Goal: Information Seeking & Learning: Learn about a topic

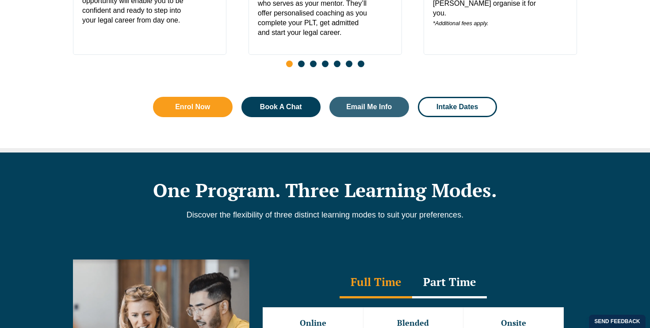
scroll to position [751, 0]
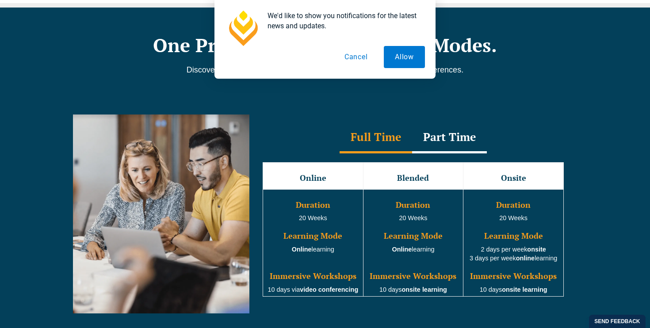
click at [354, 55] on button "Cancel" at bounding box center [356, 57] width 46 height 22
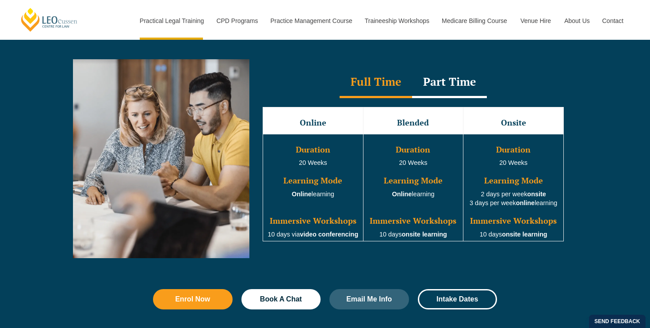
scroll to position [813, 0]
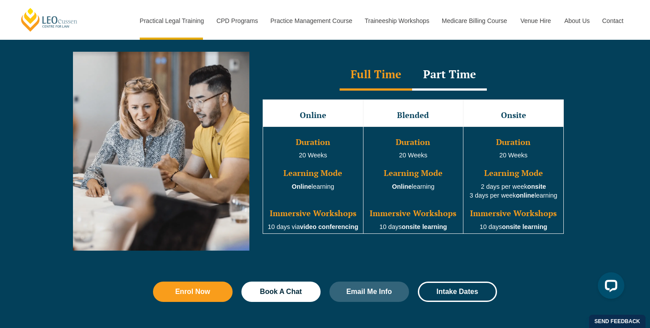
click at [313, 145] on span "Duration" at bounding box center [313, 142] width 34 height 11
click at [406, 141] on h3 "Duration" at bounding box center [413, 142] width 98 height 9
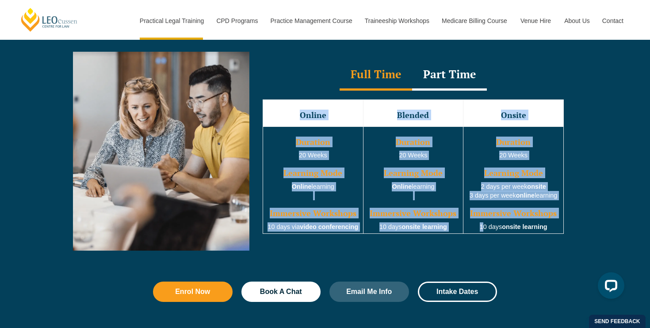
drag, startPoint x: 477, startPoint y: 228, endPoint x: 569, endPoint y: 229, distance: 91.5
click at [569, 229] on div "Online Blended Onsite Duration 20 Weeks Learning Mode Online learning Immersive…" at bounding box center [413, 167] width 319 height 152
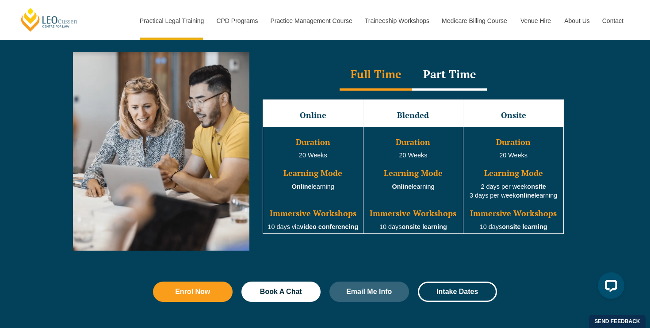
click at [409, 208] on td "Duration 20 Weeks Learning Mode Online learning Immersive Workshops 10 days ons…" at bounding box center [413, 179] width 100 height 107
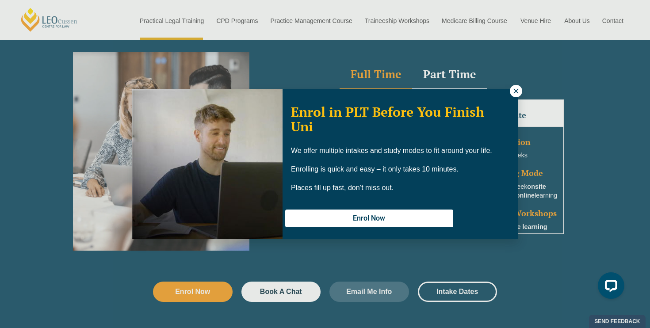
click at [516, 89] on icon at bounding box center [516, 91] width 8 height 8
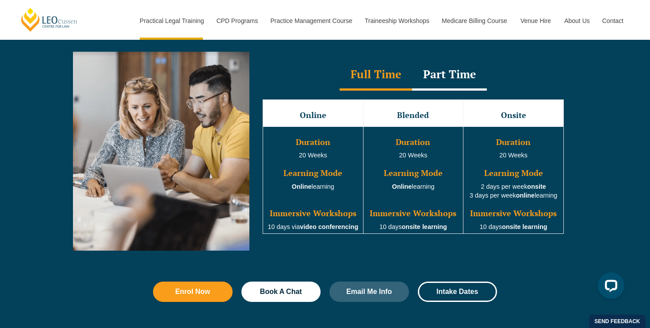
click at [456, 76] on div "Part Time" at bounding box center [449, 75] width 75 height 31
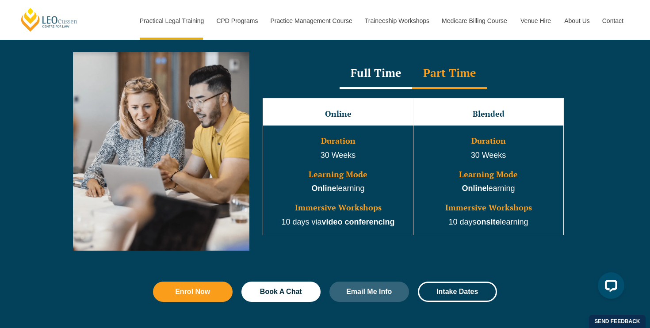
click at [393, 79] on div "Full Time" at bounding box center [375, 73] width 72 height 31
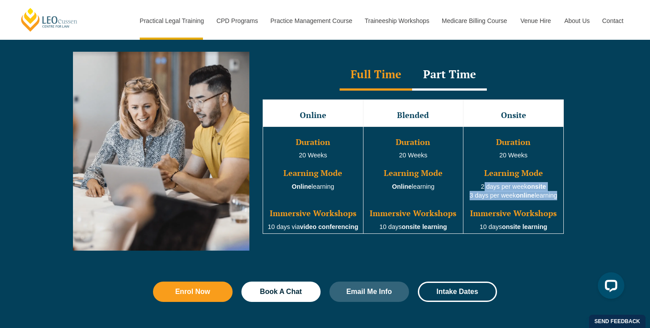
drag, startPoint x: 479, startPoint y: 188, endPoint x: 558, endPoint y: 201, distance: 79.7
click at [558, 201] on td "Duration 20 Weeks Learning Mode 2 days per week onsite 3 days per week online l…" at bounding box center [513, 179] width 100 height 107
click at [567, 200] on div "Online Blended Onsite Duration 20 Weeks Learning Mode Online learning Immersive…" at bounding box center [413, 167] width 319 height 152
click at [457, 84] on div "Part Time" at bounding box center [449, 75] width 75 height 31
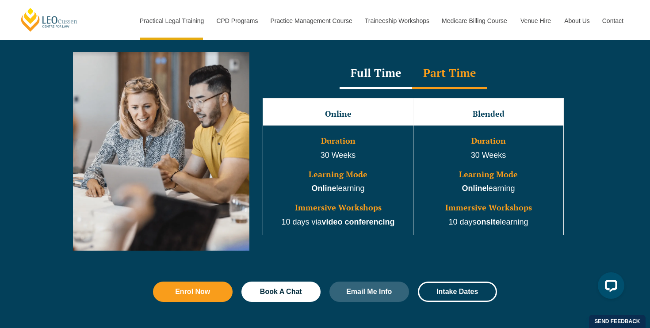
click at [382, 74] on div "Full Time" at bounding box center [375, 73] width 72 height 31
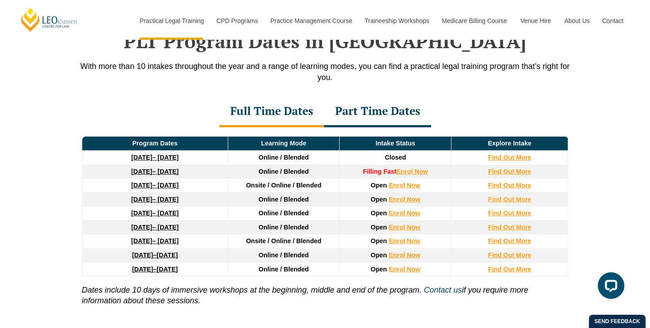
scroll to position [1162, 0]
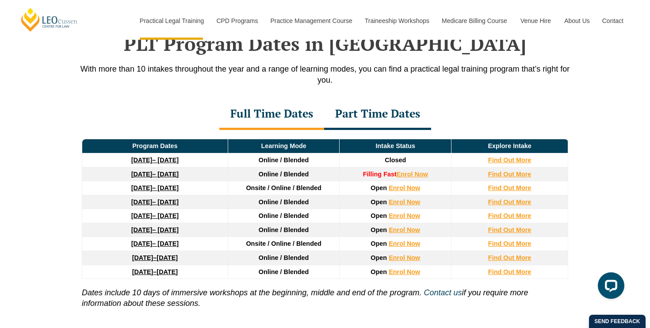
click at [346, 121] on div "Part Time Dates" at bounding box center [377, 114] width 107 height 31
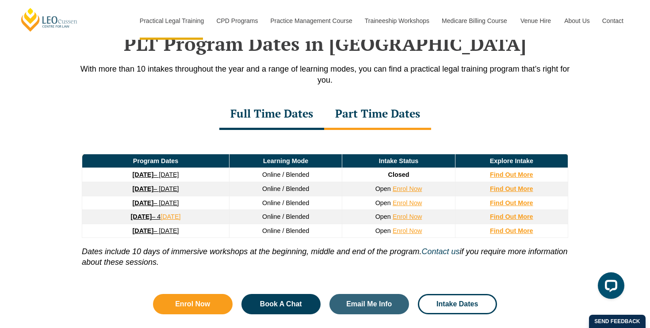
click at [300, 120] on div "Full Time Dates" at bounding box center [271, 114] width 105 height 31
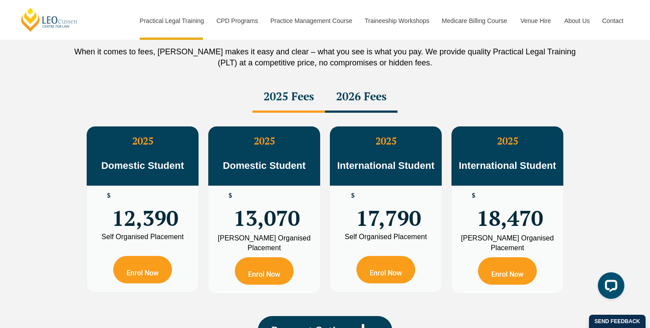
scroll to position [1572, 0]
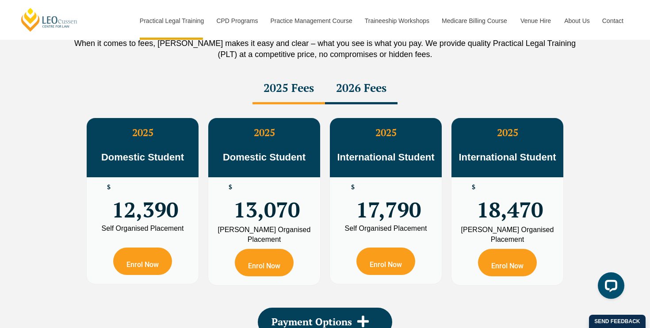
click at [349, 88] on div "2026 Fees" at bounding box center [361, 88] width 72 height 31
click at [307, 88] on div "2025 Fees" at bounding box center [288, 88] width 72 height 31
click at [348, 91] on div "2026 Fees" at bounding box center [361, 88] width 72 height 31
click at [307, 92] on div "2025 Fees" at bounding box center [288, 88] width 72 height 31
click at [348, 91] on div "2026 Fees" at bounding box center [361, 88] width 72 height 31
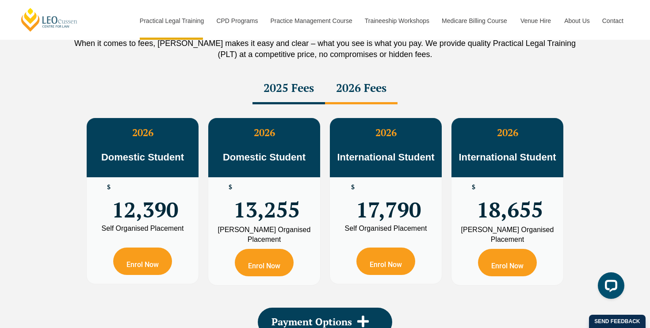
click at [293, 93] on div "2025 Fees" at bounding box center [288, 88] width 72 height 31
click at [345, 93] on div "2026 Fees" at bounding box center [361, 88] width 72 height 31
click at [299, 98] on div "2025 Fees" at bounding box center [288, 88] width 72 height 31
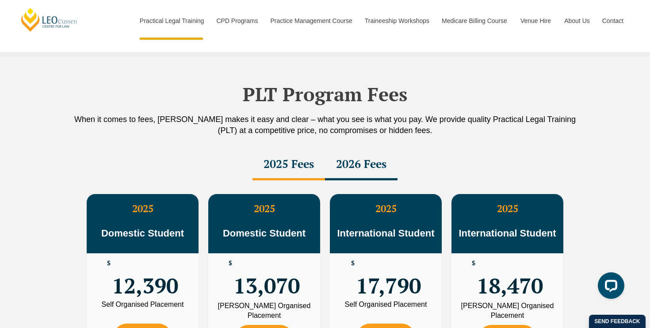
scroll to position [1488, 0]
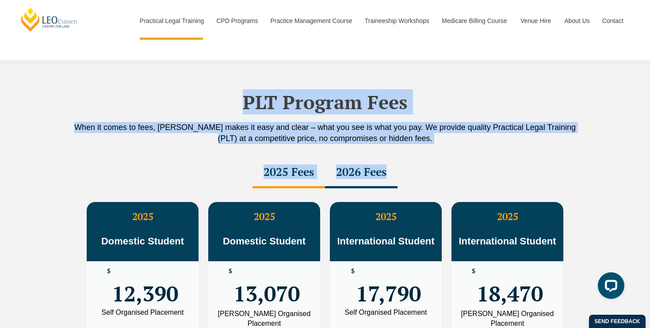
drag, startPoint x: 247, startPoint y: 106, endPoint x: 422, endPoint y: 180, distance: 189.7
click at [422, 180] on div "PLT Program Fees When it comes to fees, Leo Cussen makes it easy and clear – wh…" at bounding box center [325, 256] width 504 height 382
click at [422, 180] on div "2025 Fees 2026 Fees" at bounding box center [325, 172] width 504 height 31
drag, startPoint x: 445, startPoint y: 178, endPoint x: 230, endPoint y: 106, distance: 226.9
click at [230, 106] on div "PLT Program Fees When it comes to fees, Leo Cussen makes it easy and clear – wh…" at bounding box center [325, 256] width 504 height 382
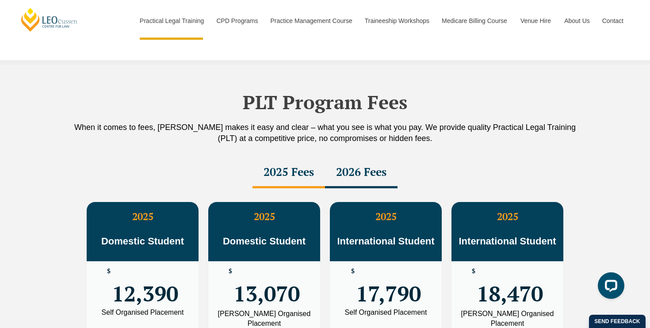
click at [230, 105] on h2 "PLT Program Fees" at bounding box center [325, 102] width 504 height 22
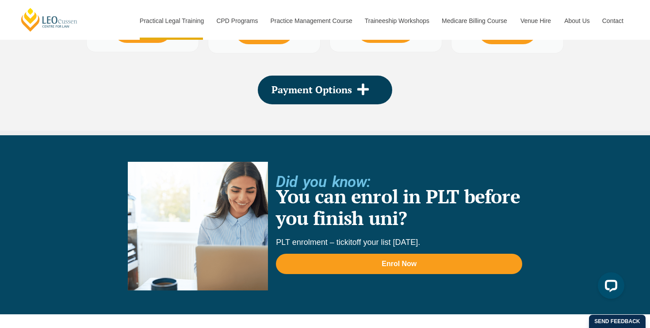
scroll to position [1760, 0]
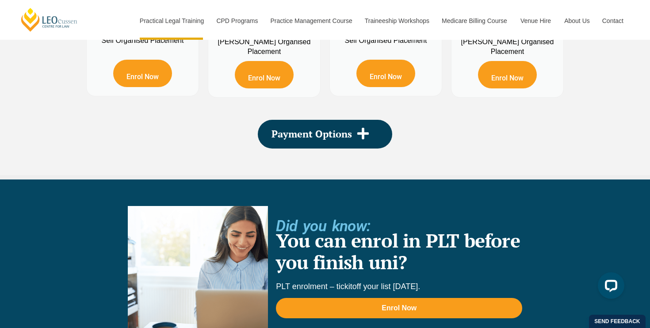
click at [330, 135] on span "Payment Options" at bounding box center [311, 134] width 80 height 10
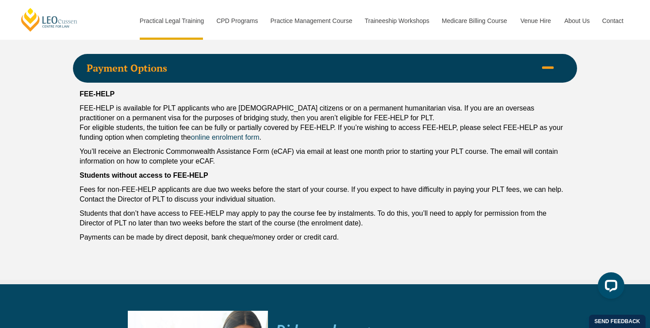
scroll to position [1835, 0]
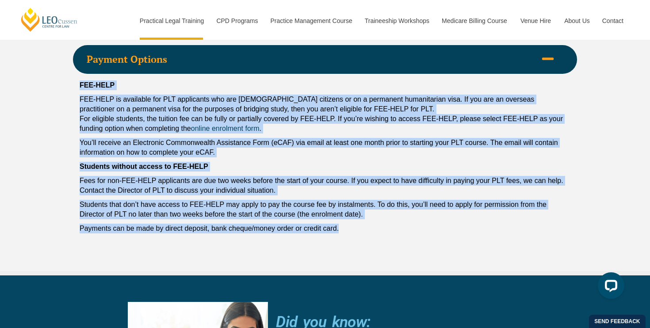
drag, startPoint x: 343, startPoint y: 227, endPoint x: 68, endPoint y: 87, distance: 308.7
drag, startPoint x: 68, startPoint y: 87, endPoint x: 335, endPoint y: 243, distance: 309.6
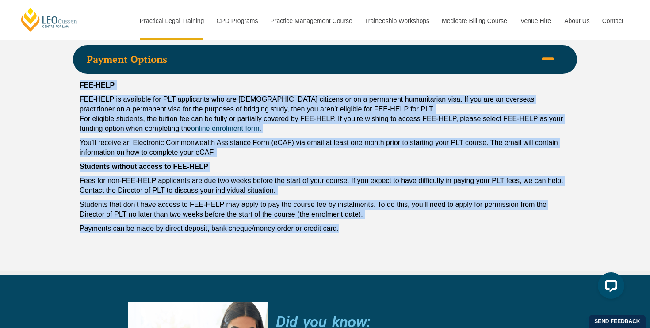
click at [268, 160] on div "FEE-HELP FEE-HELP is available for PLT applicants who are Australian citizens o…" at bounding box center [325, 159] width 504 height 171
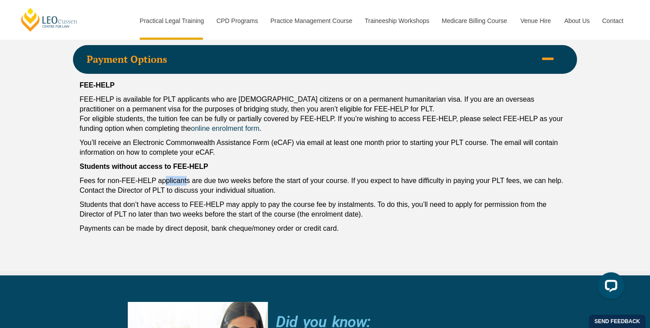
drag, startPoint x: 165, startPoint y: 182, endPoint x: 186, endPoint y: 182, distance: 21.2
click at [186, 182] on p "Fees for non-FEE-HELP applicants are due two weeks before the start of your cou…" at bounding box center [325, 185] width 490 height 19
click at [194, 182] on p "Fees for non-FEE-HELP applicants are due two weeks before the start of your cou…" at bounding box center [325, 185] width 490 height 19
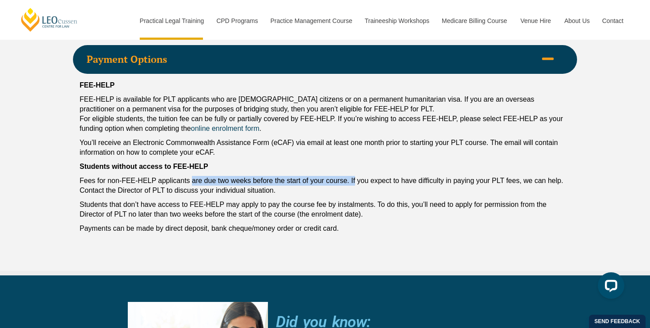
drag, startPoint x: 190, startPoint y: 183, endPoint x: 354, endPoint y: 186, distance: 163.9
click at [354, 186] on p "Fees for non-FEE-HELP applicants are due two weeks before the start of your cou…" at bounding box center [325, 185] width 490 height 19
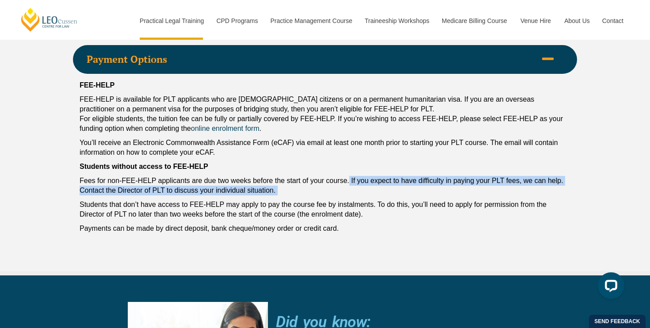
drag, startPoint x: 349, startPoint y: 182, endPoint x: 293, endPoint y: 199, distance: 58.0
click at [294, 199] on div "FEE-HELP FEE-HELP is available for PLT applicants who are Australian citizens o…" at bounding box center [325, 159] width 504 height 171
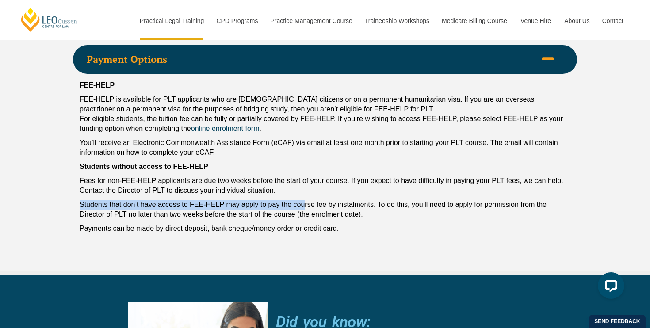
drag, startPoint x: 79, startPoint y: 210, endPoint x: 305, endPoint y: 206, distance: 226.7
click at [305, 206] on div "FEE-HELP FEE-HELP is available for PLT applicants who are Australian citizens o…" at bounding box center [325, 159] width 504 height 171
click at [305, 206] on p "Students that don’t have access to FEE-HELP may apply to pay the course fee by …" at bounding box center [325, 209] width 490 height 19
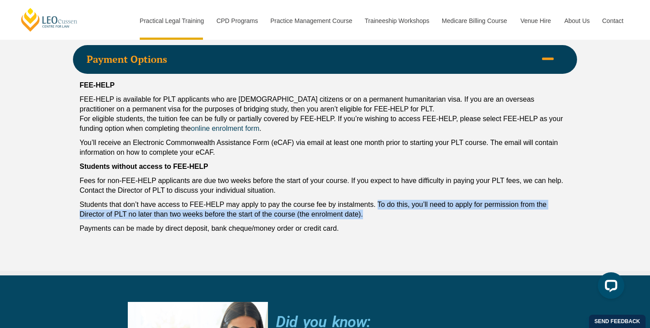
drag, startPoint x: 378, startPoint y: 206, endPoint x: 379, endPoint y: 217, distance: 10.6
click at [379, 217] on p "Students that don’t have access to FEE-HELP may apply to pay the course fee by …" at bounding box center [325, 209] width 490 height 19
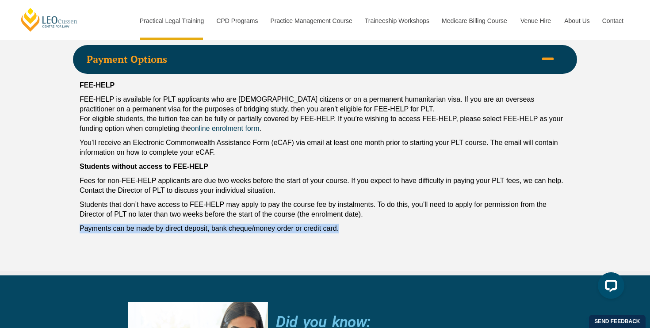
drag, startPoint x: 80, startPoint y: 231, endPoint x: 420, endPoint y: 232, distance: 340.2
click at [420, 232] on p "Payments can be made by direct deposit, bank cheque/money order or credit card." at bounding box center [325, 229] width 490 height 10
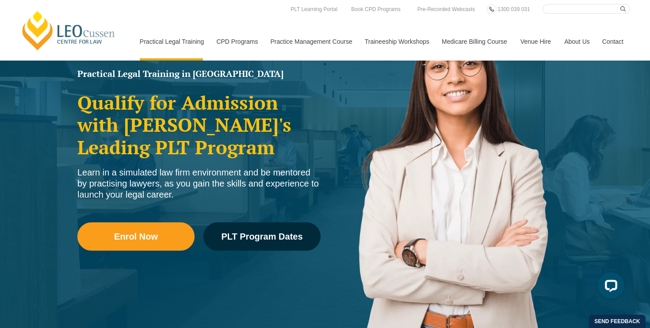
scroll to position [0, 0]
